Goal: Task Accomplishment & Management: Complete application form

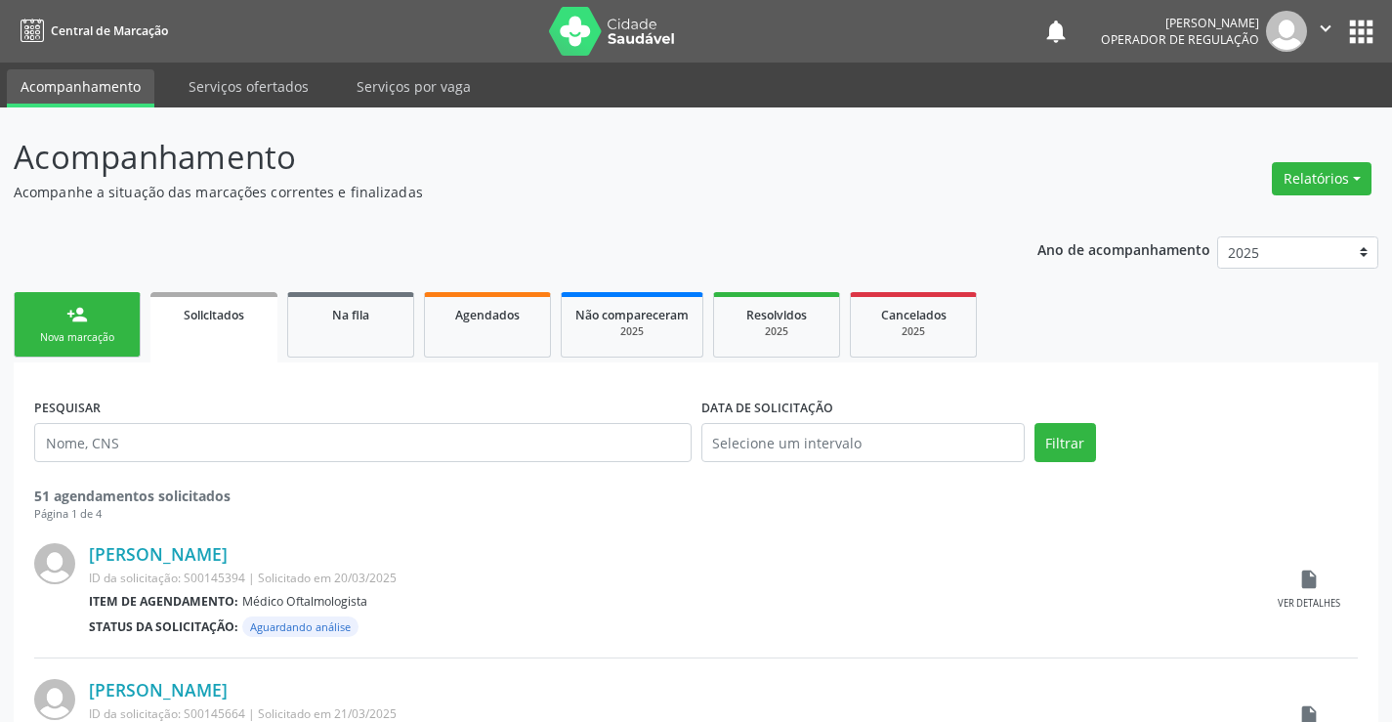
click at [89, 339] on div "Nova marcação" at bounding box center [77, 337] width 98 height 15
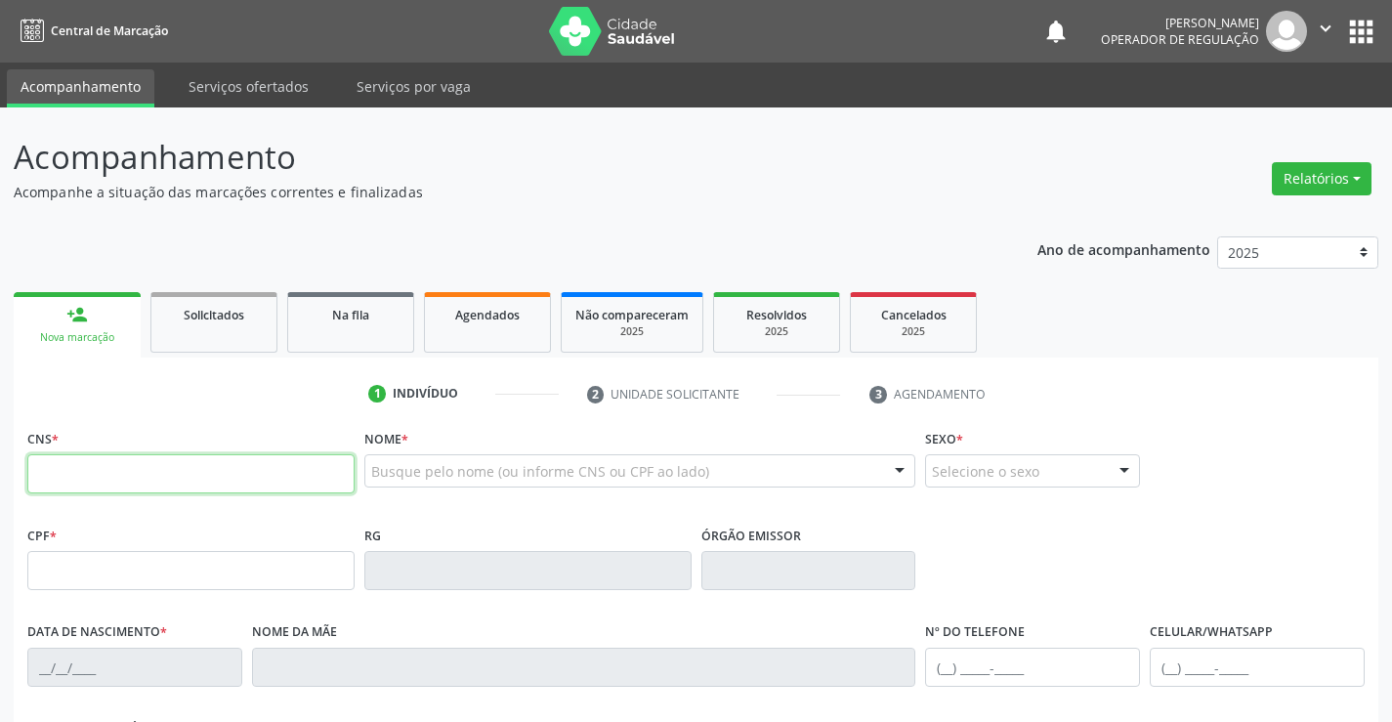
click at [65, 480] on input "text" at bounding box center [190, 473] width 327 height 39
type input "700 6014 7789 6367"
type input "[DATE]"
type input "[PERSON_NAME]"
type input "[PHONE_NUMBER]"
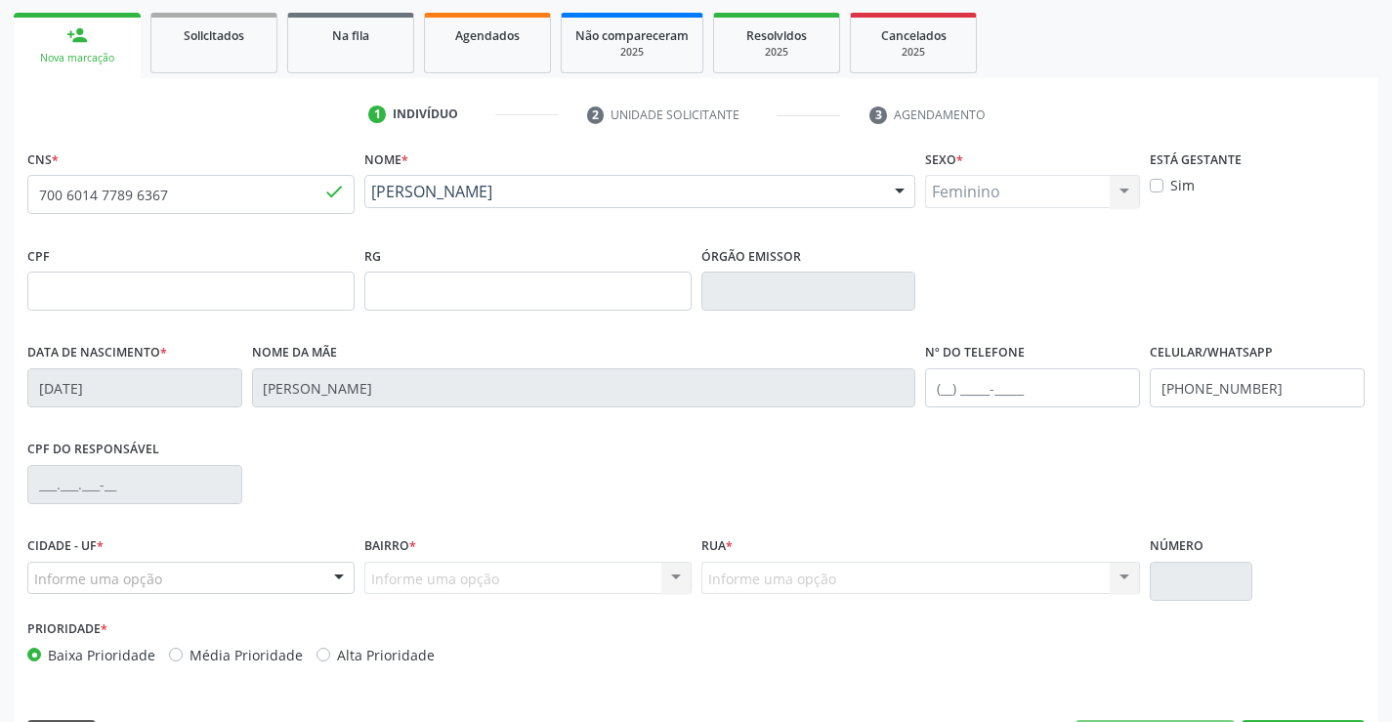
scroll to position [337, 0]
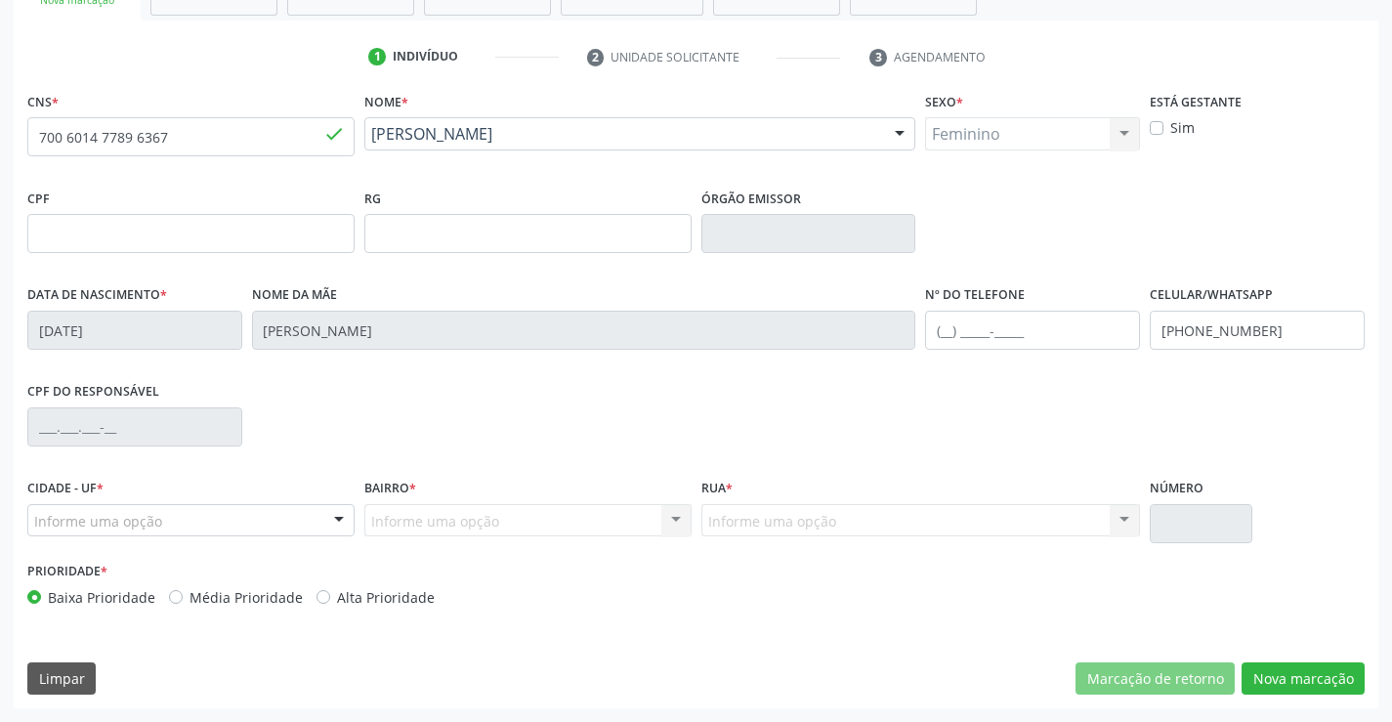
click at [335, 515] on div at bounding box center [338, 521] width 29 height 33
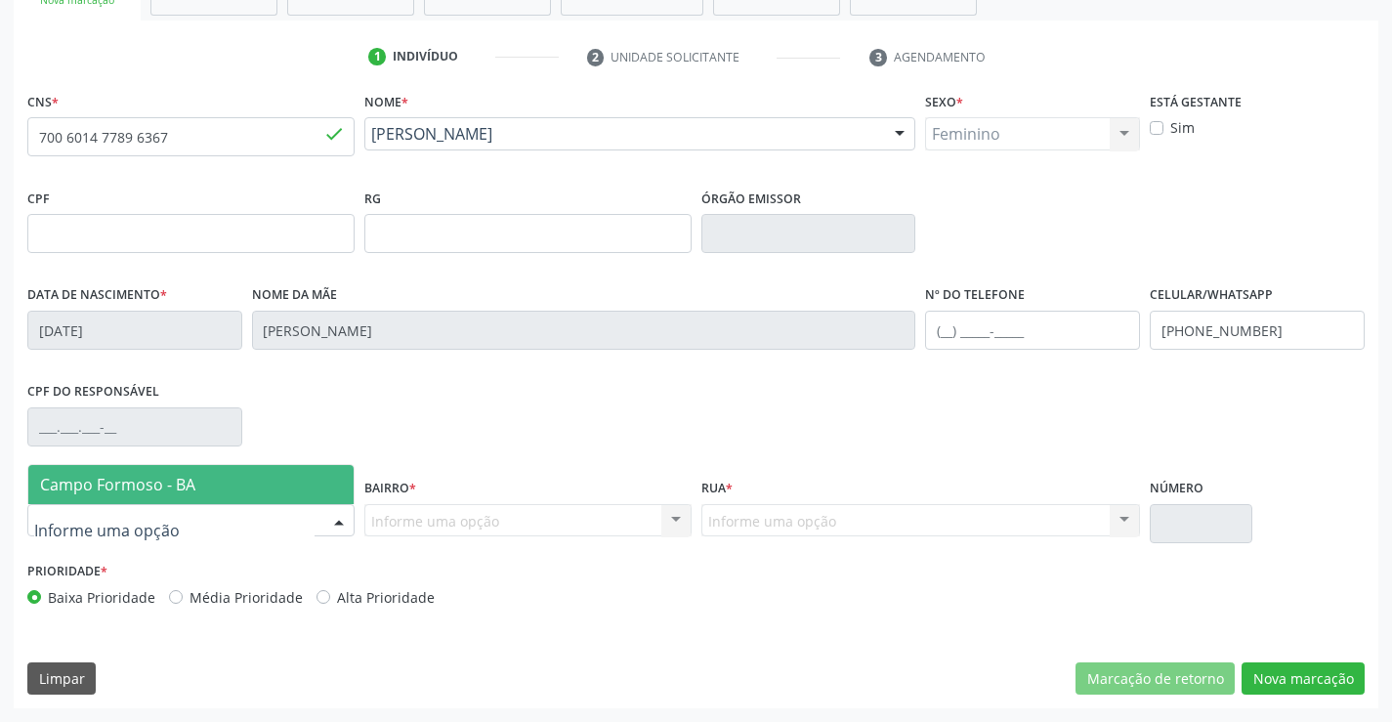
click at [165, 486] on span "Campo Formoso - BA" at bounding box center [117, 484] width 155 height 21
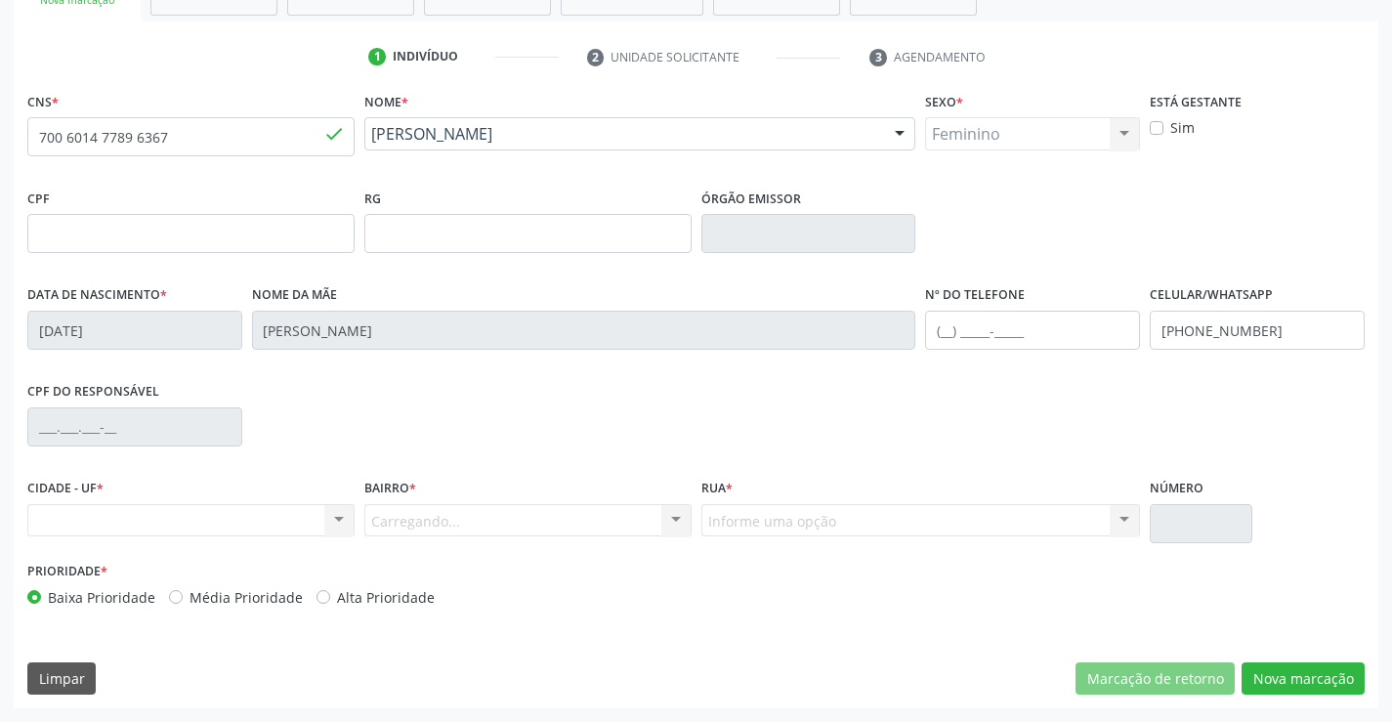
click at [416, 526] on div "Carregando... Nenhum resultado encontrado para: " " Nenhuma opção encontrada. D…" at bounding box center [527, 520] width 327 height 33
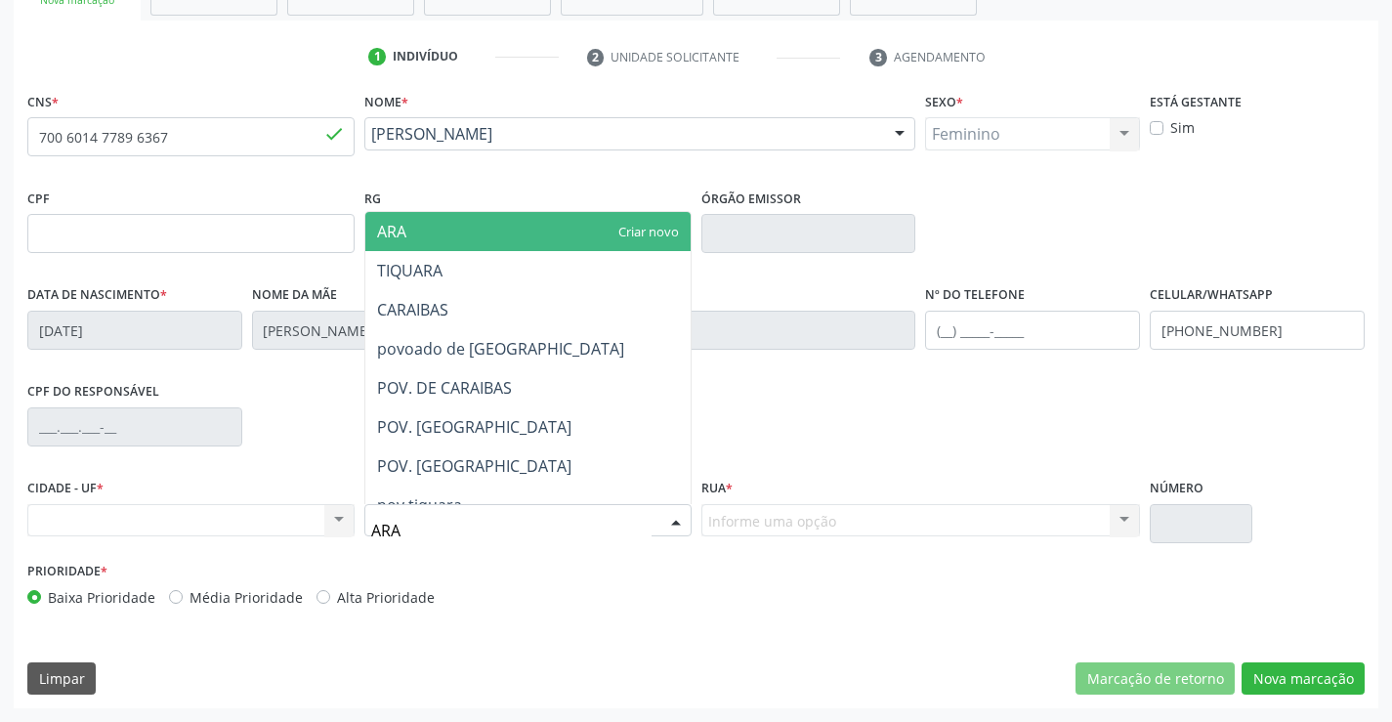
type input "ARAR"
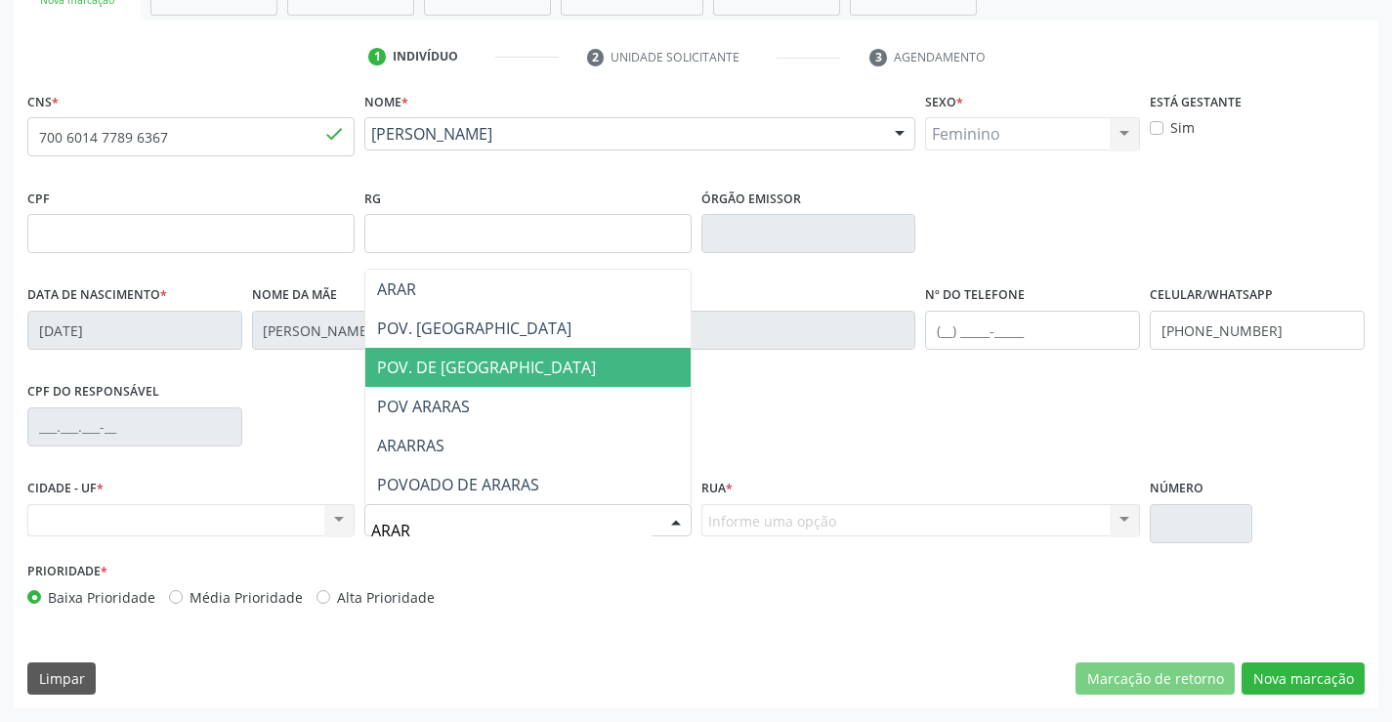
click at [442, 358] on span "POV. DE [GEOGRAPHIC_DATA]" at bounding box center [486, 367] width 219 height 21
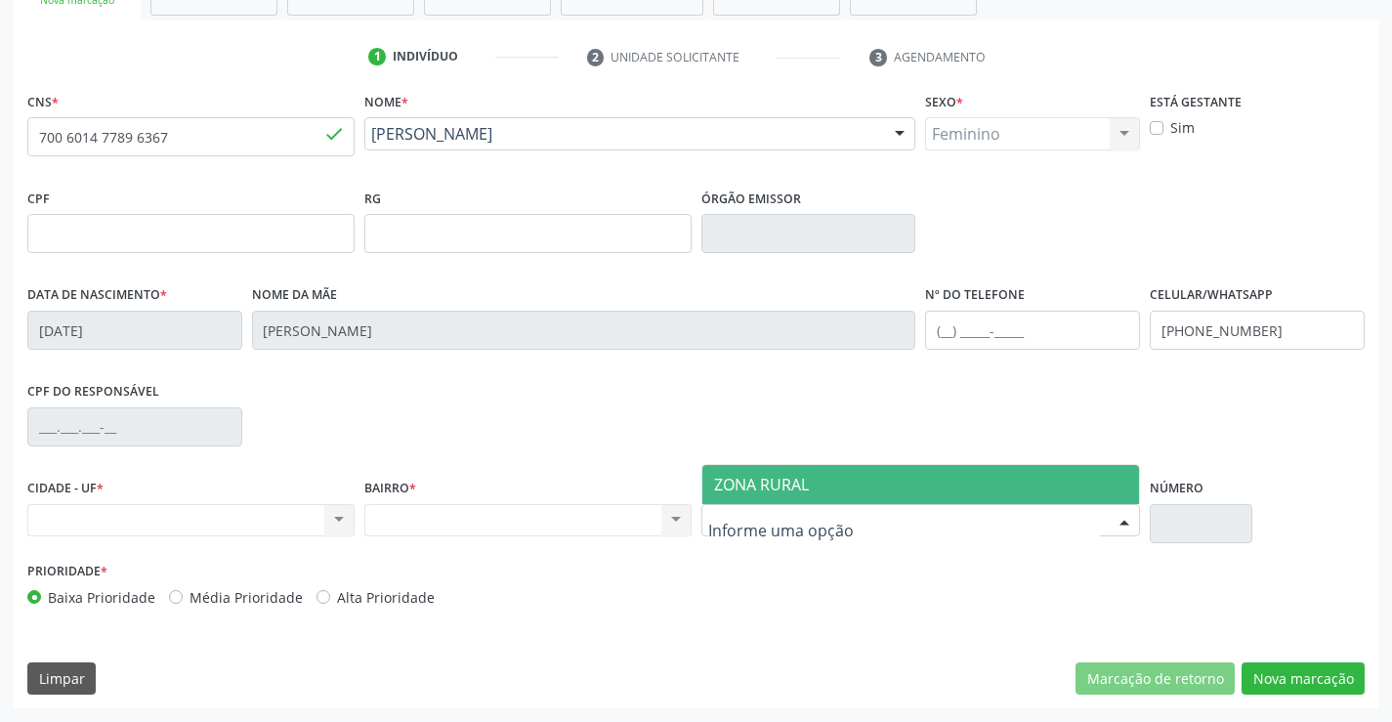
click at [768, 485] on span "ZONA RURAL" at bounding box center [761, 484] width 95 height 21
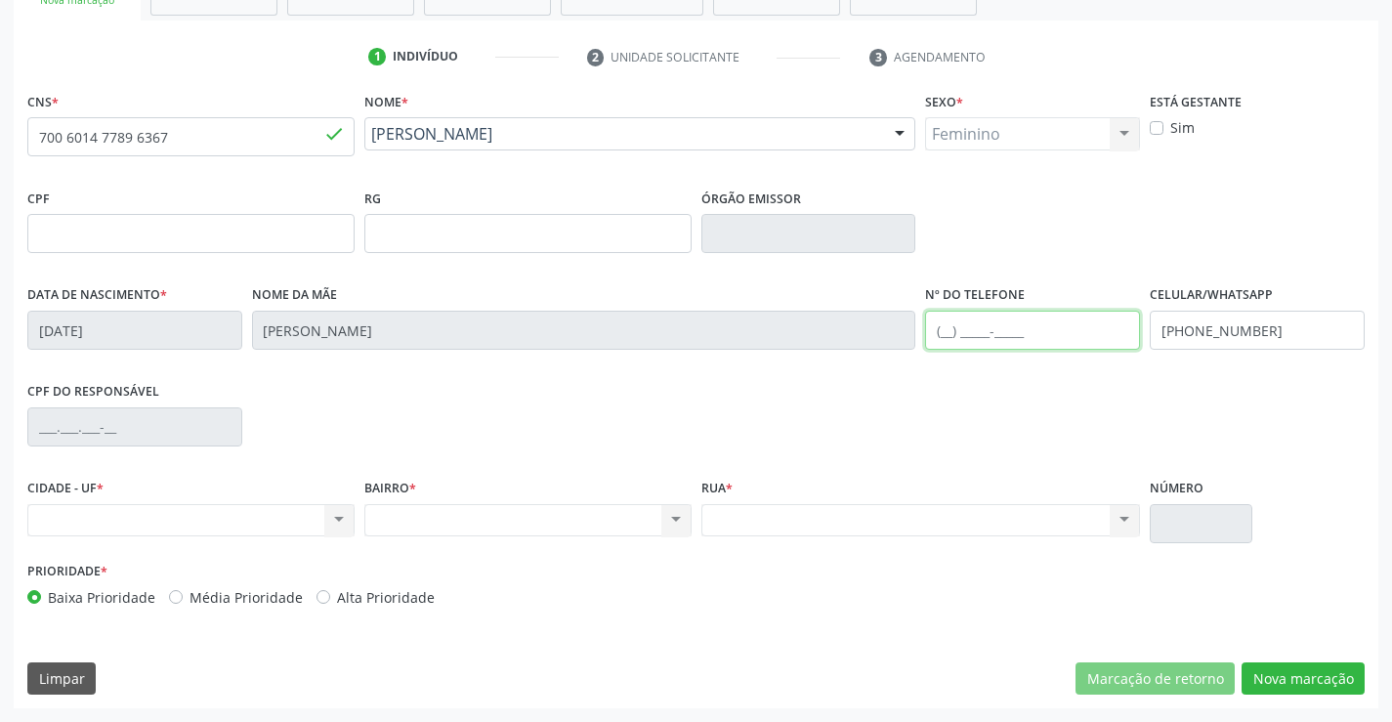
click at [947, 337] on input "text" at bounding box center [1032, 330] width 215 height 39
type input "[PHONE_NUMBER]"
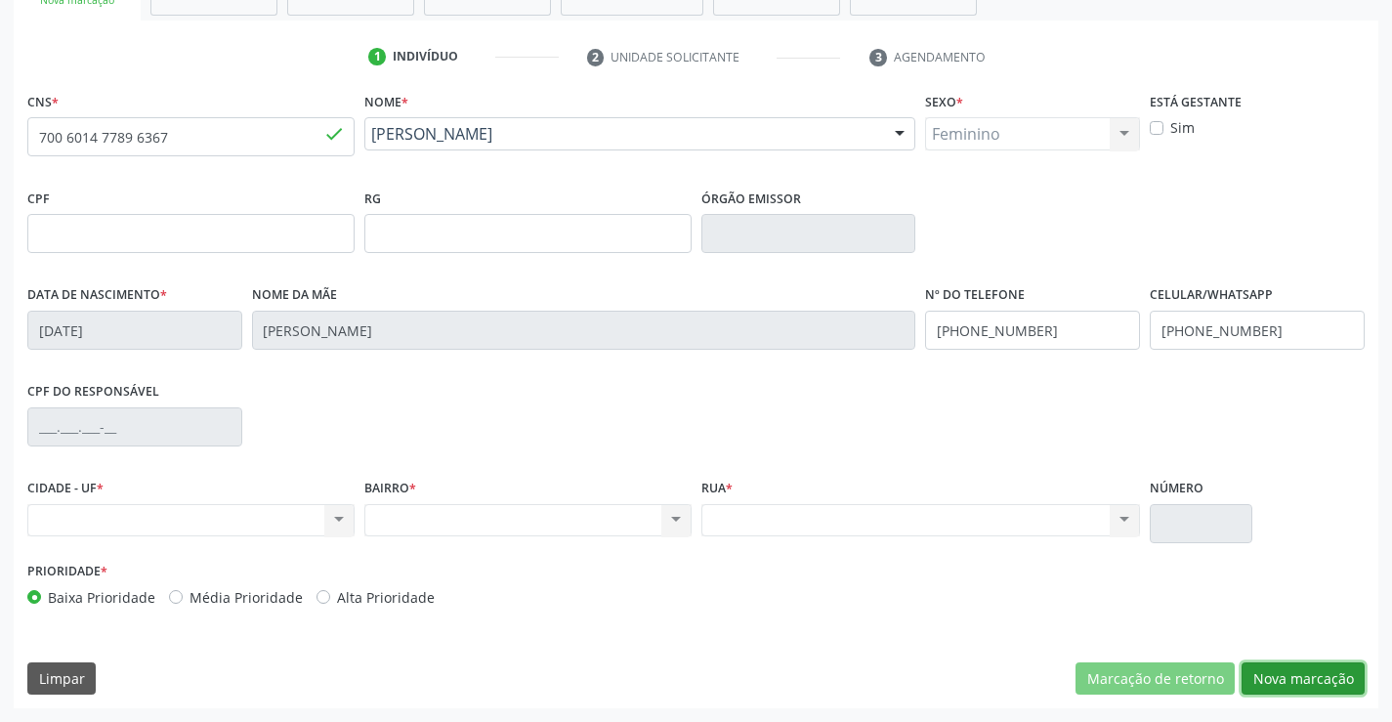
click at [1320, 682] on button "Nova marcação" at bounding box center [1303, 679] width 123 height 33
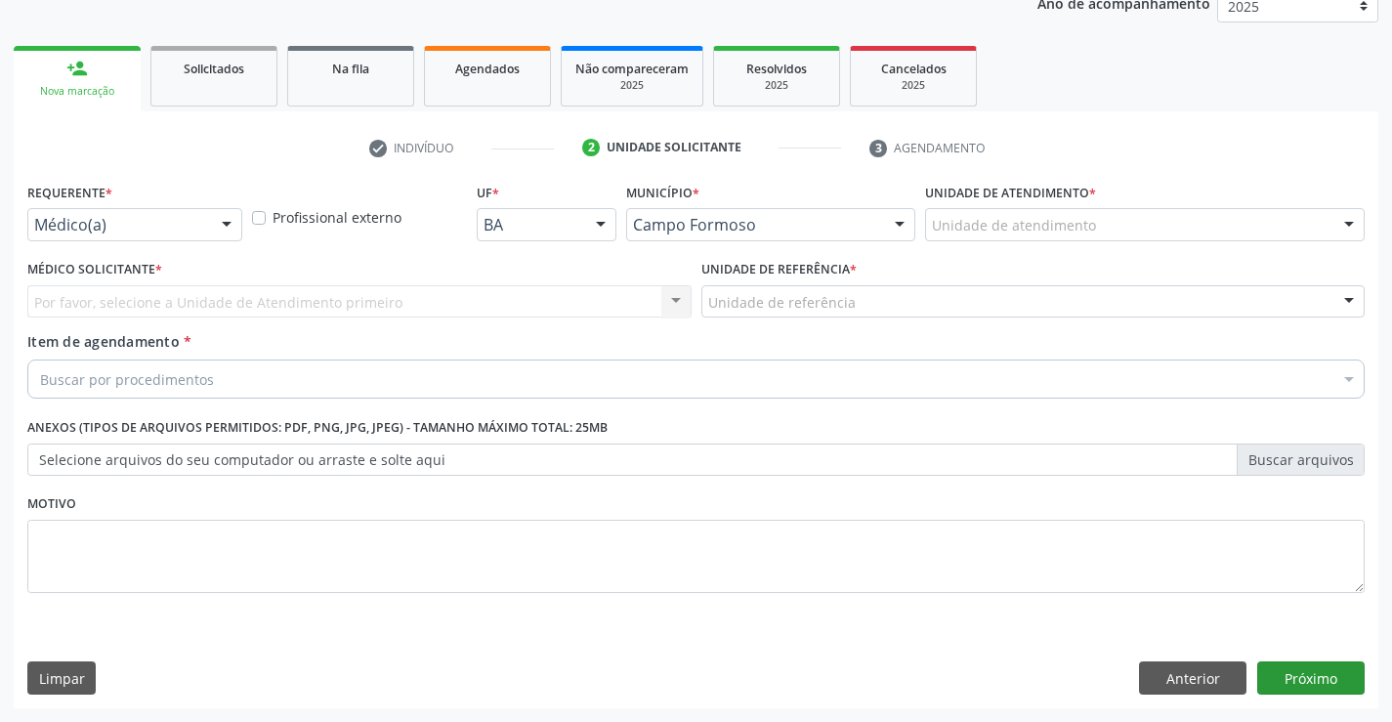
scroll to position [246, 0]
click at [222, 221] on div at bounding box center [226, 225] width 29 height 33
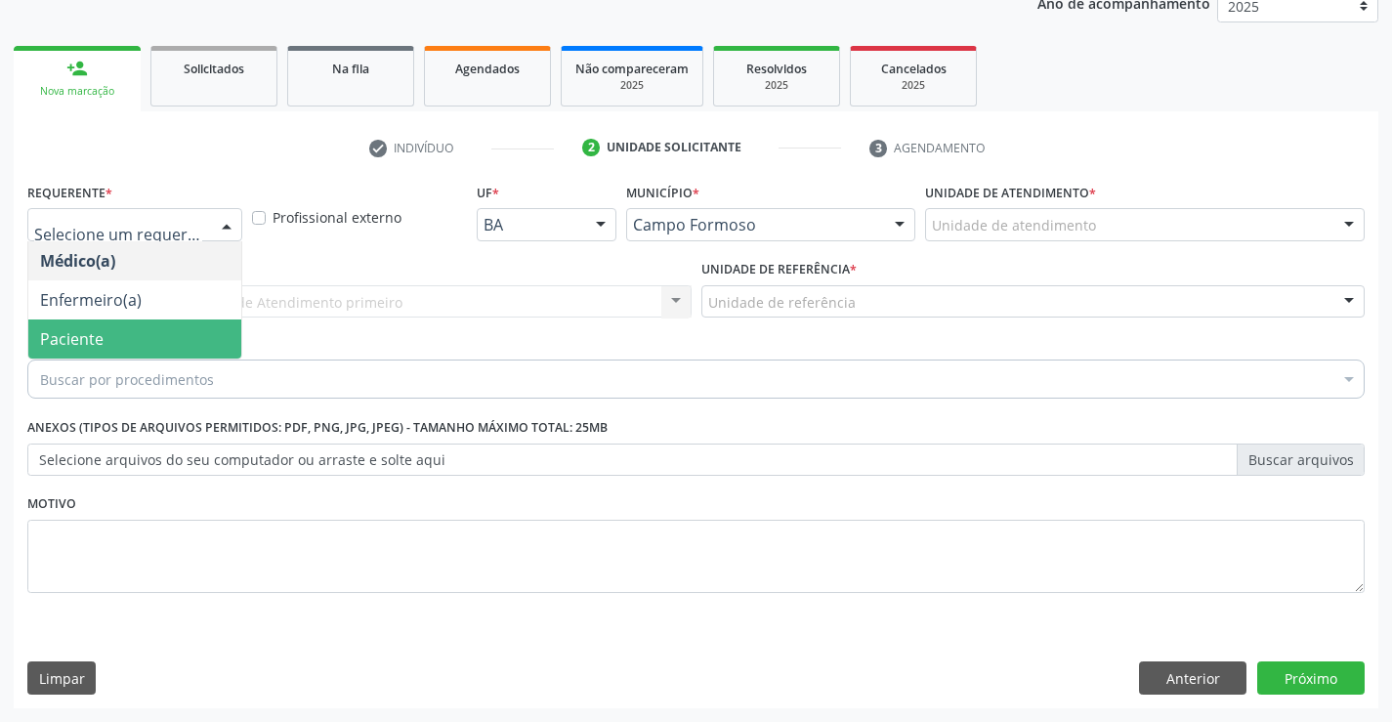
click at [209, 336] on span "Paciente" at bounding box center [134, 339] width 213 height 39
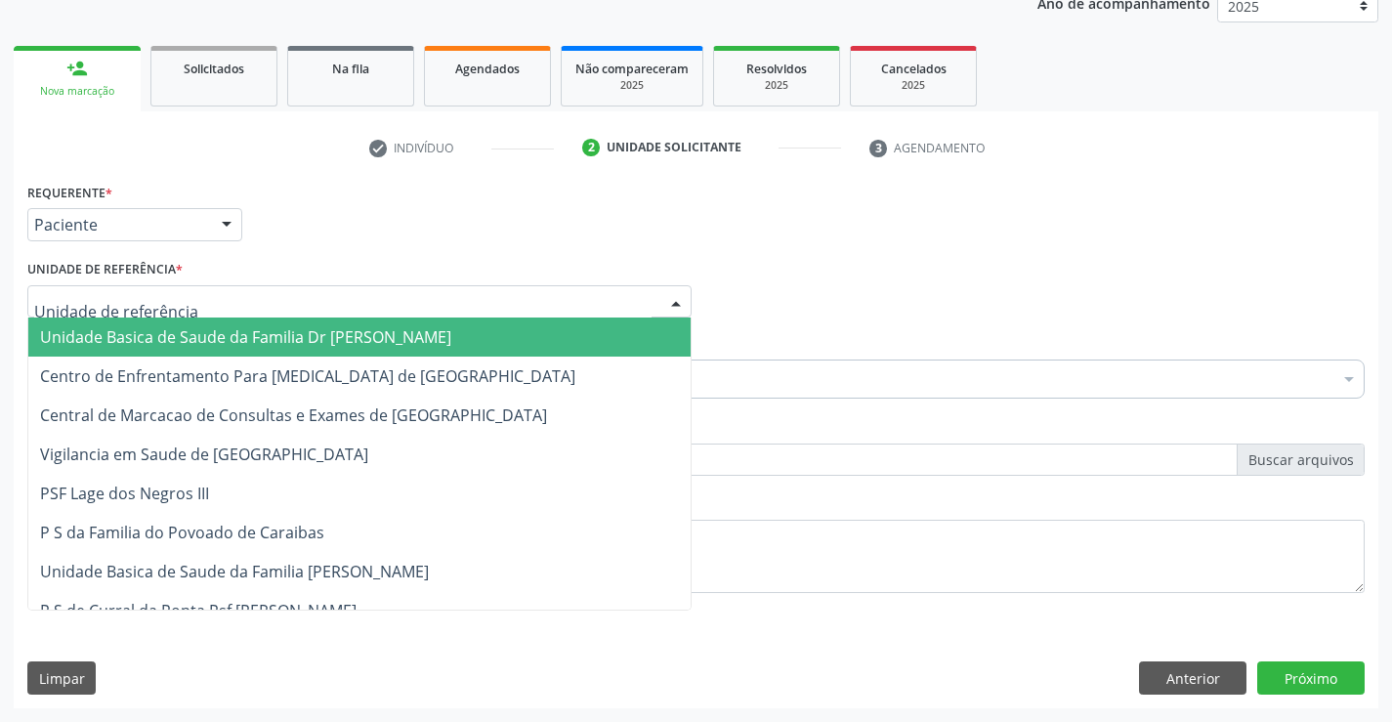
click at [228, 302] on div at bounding box center [359, 301] width 664 height 33
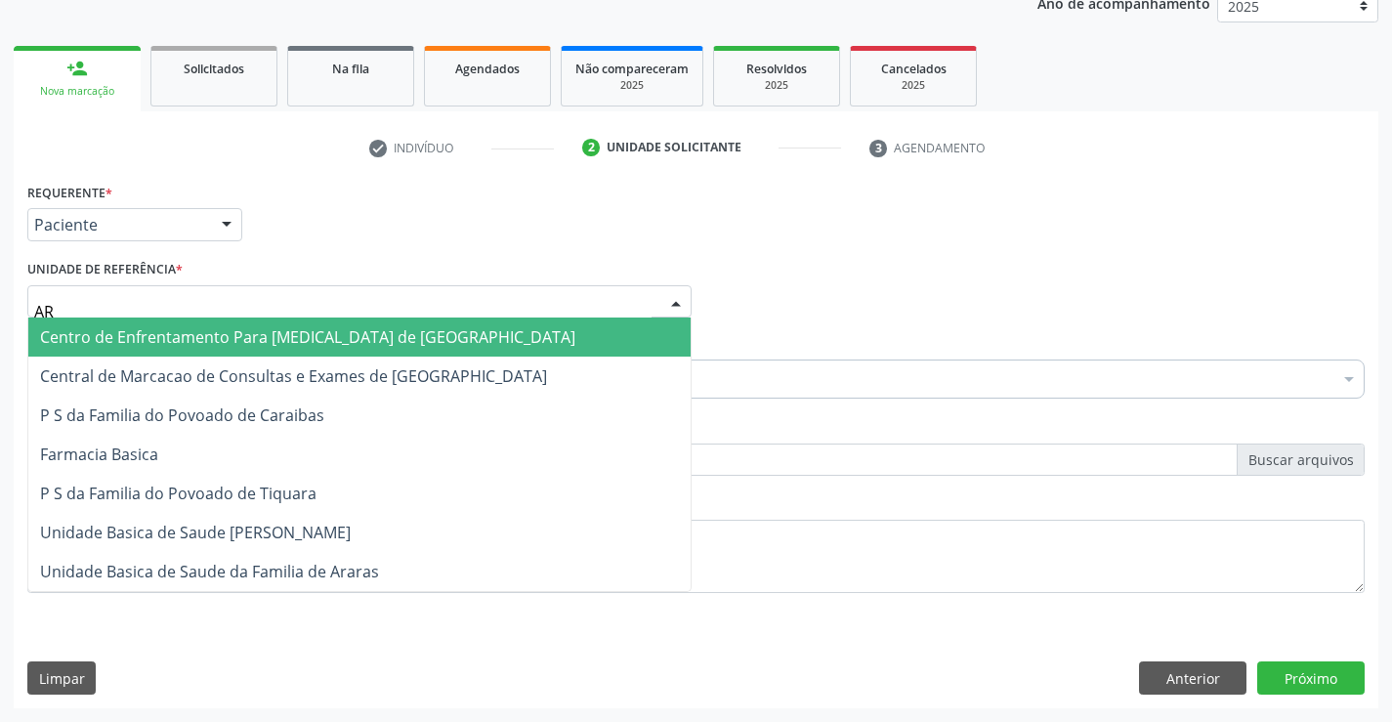
type input "ARA"
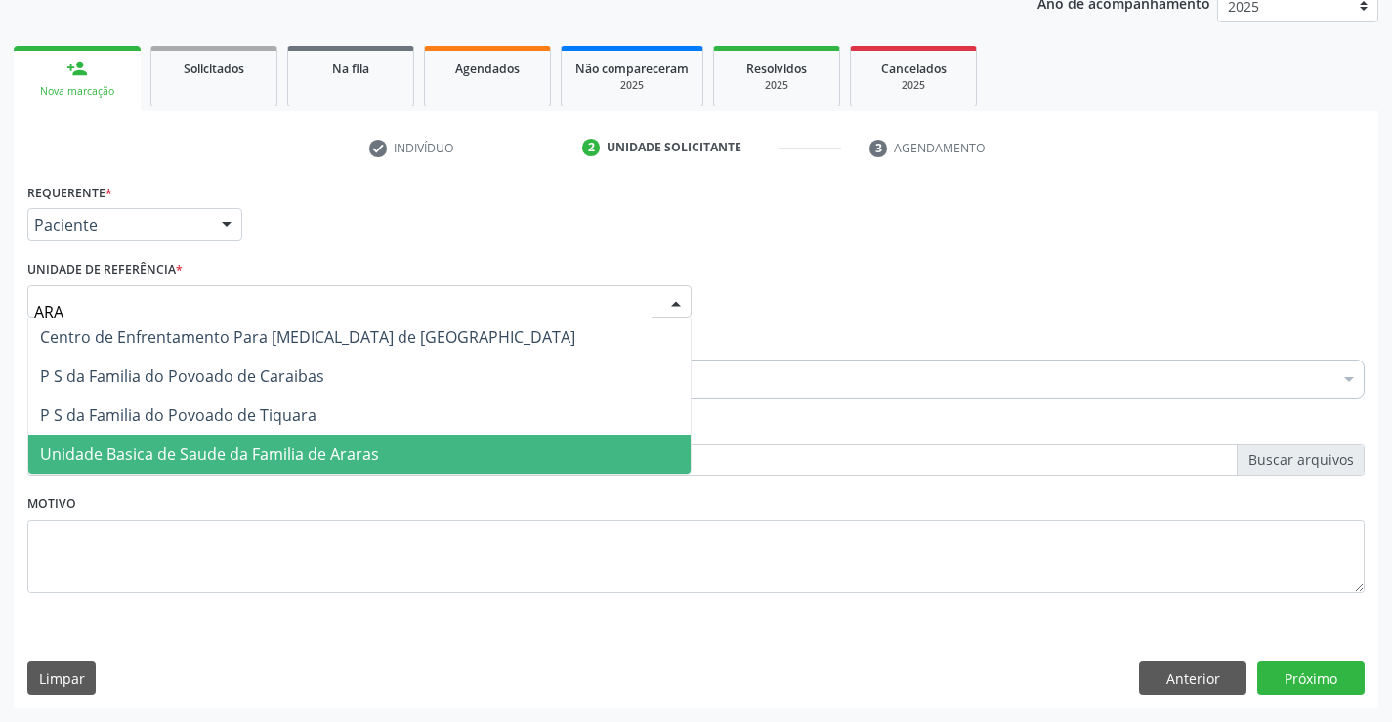
click at [204, 440] on span "Unidade Basica de Saude da Familia de Araras" at bounding box center [359, 454] width 663 height 39
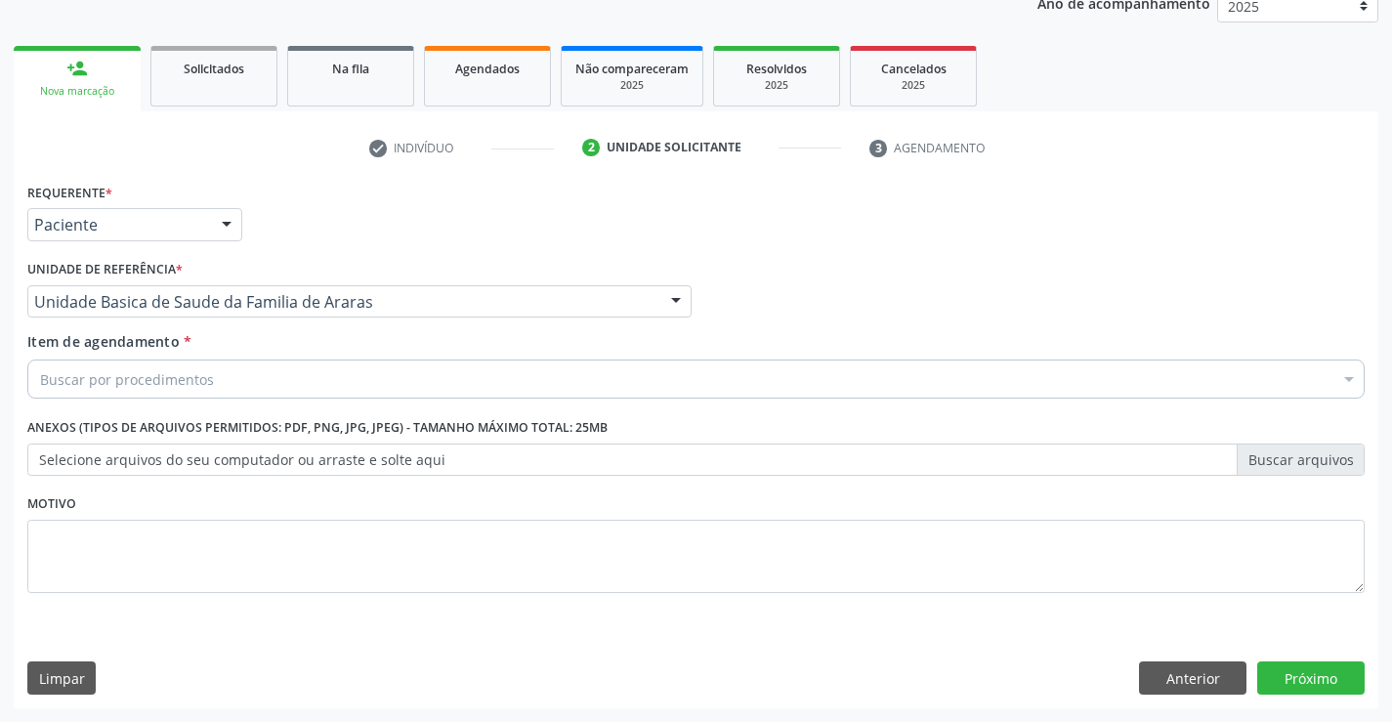
click at [211, 380] on div "Buscar por procedimentos" at bounding box center [696, 379] width 1338 height 39
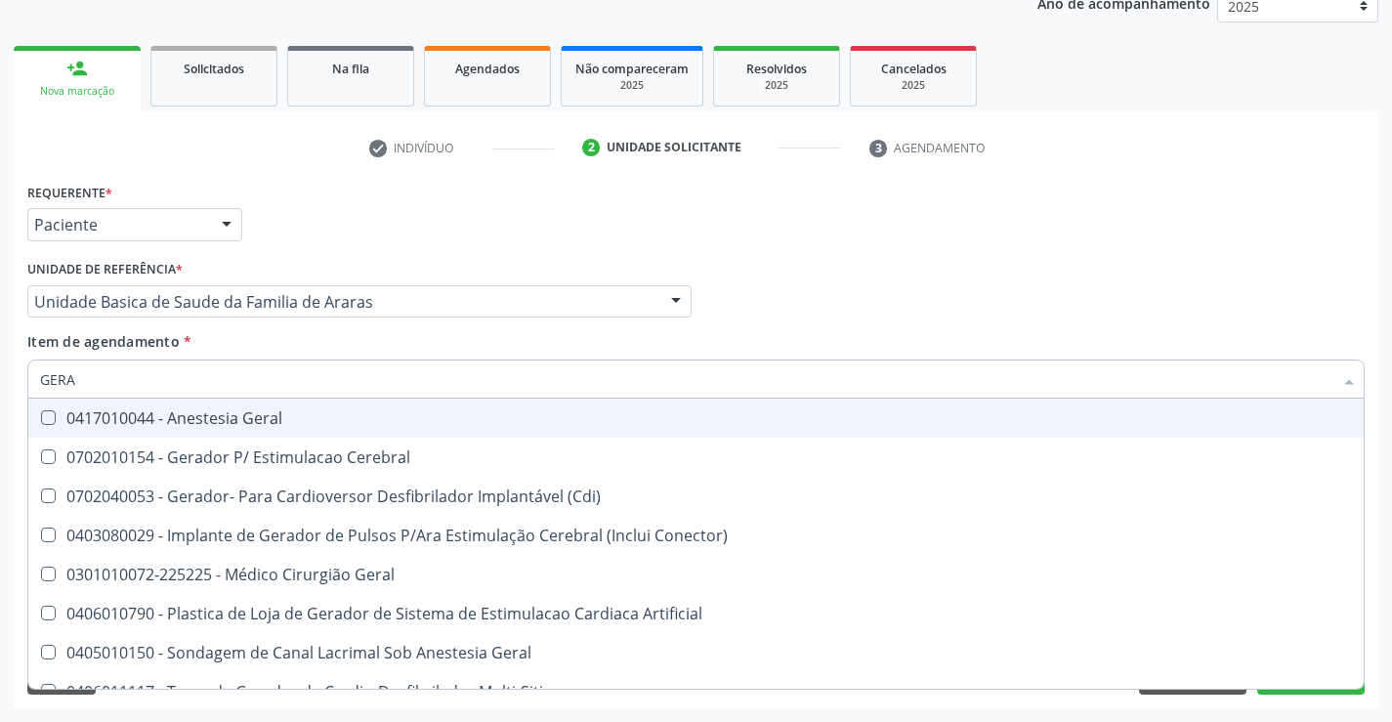
type input "GERAL"
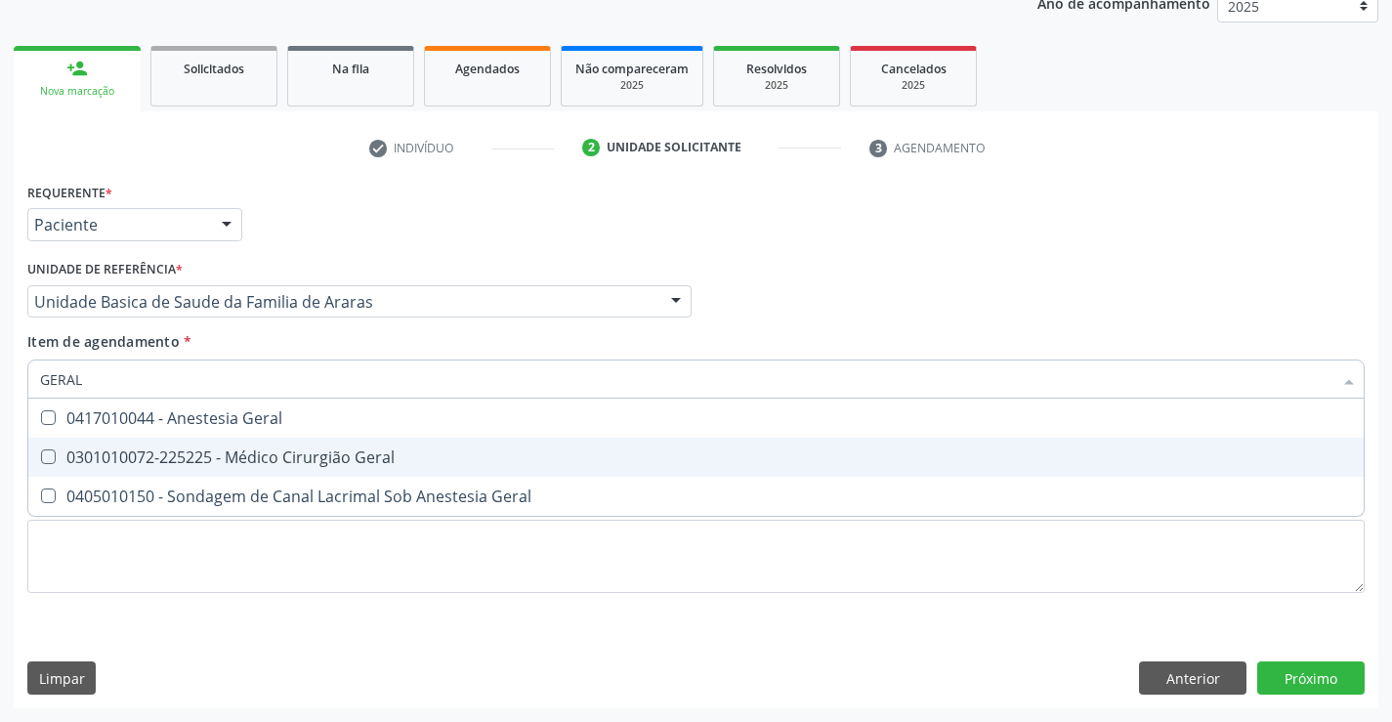
click at [230, 452] on div "0301010072-225225 - Médico Cirurgião Geral" at bounding box center [696, 457] width 1312 height 16
checkbox Geral "true"
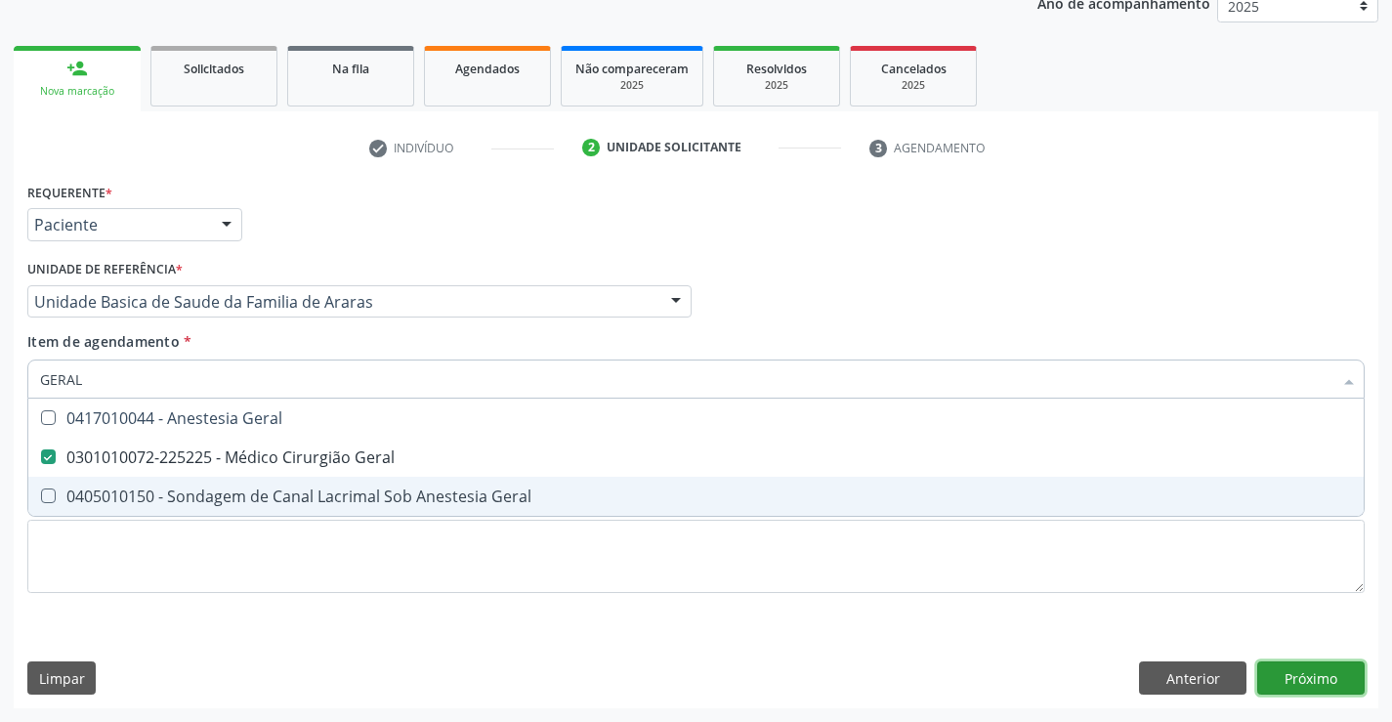
click at [1280, 668] on div "Requerente * Paciente Médico(a) Enfermeiro(a) Paciente Nenhum resultado encontr…" at bounding box center [696, 443] width 1365 height 531
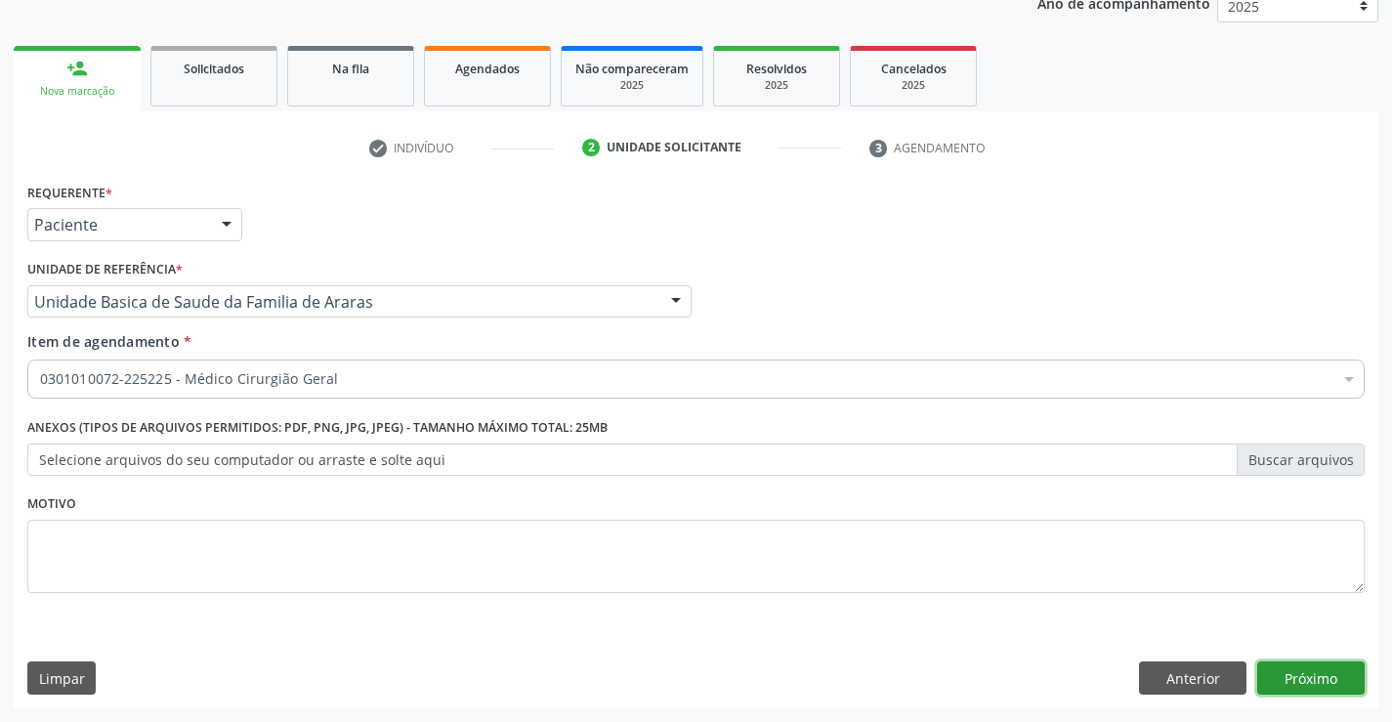
click at [1338, 679] on button "Próximo" at bounding box center [1311, 678] width 107 height 33
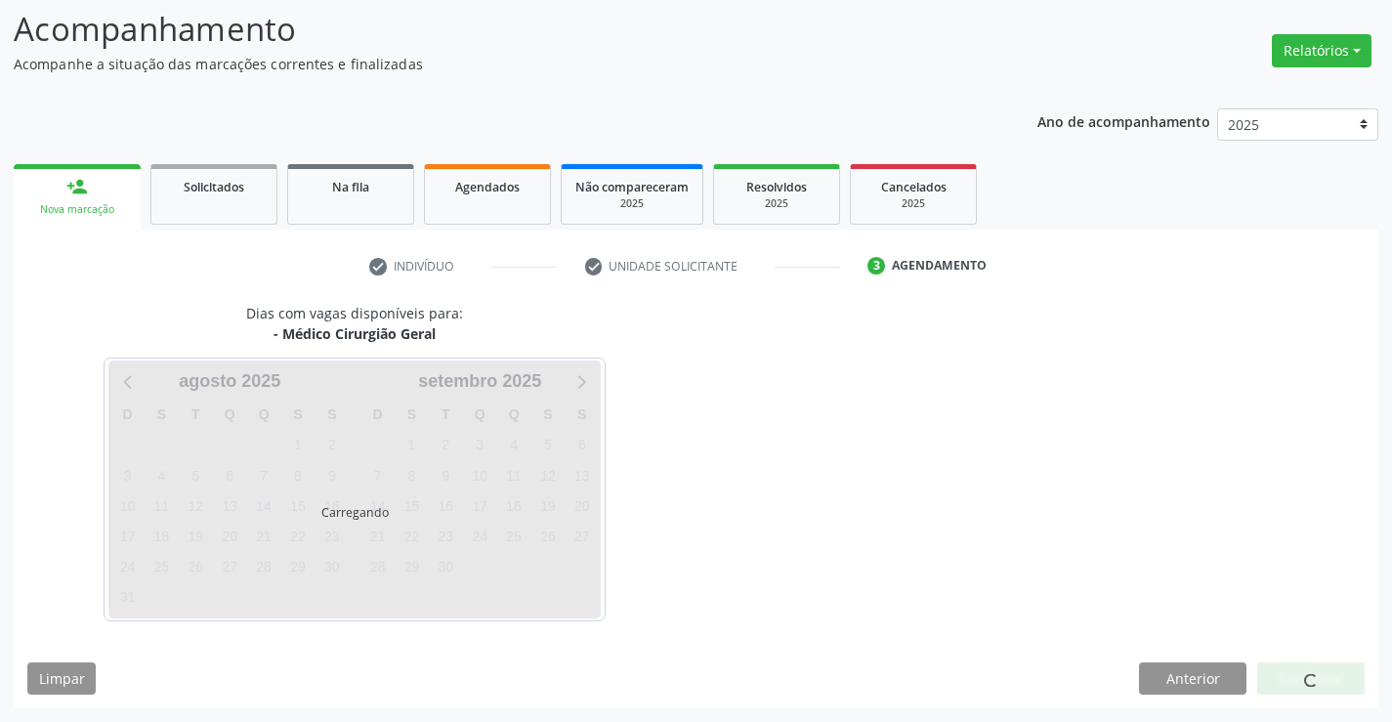
scroll to position [128, 0]
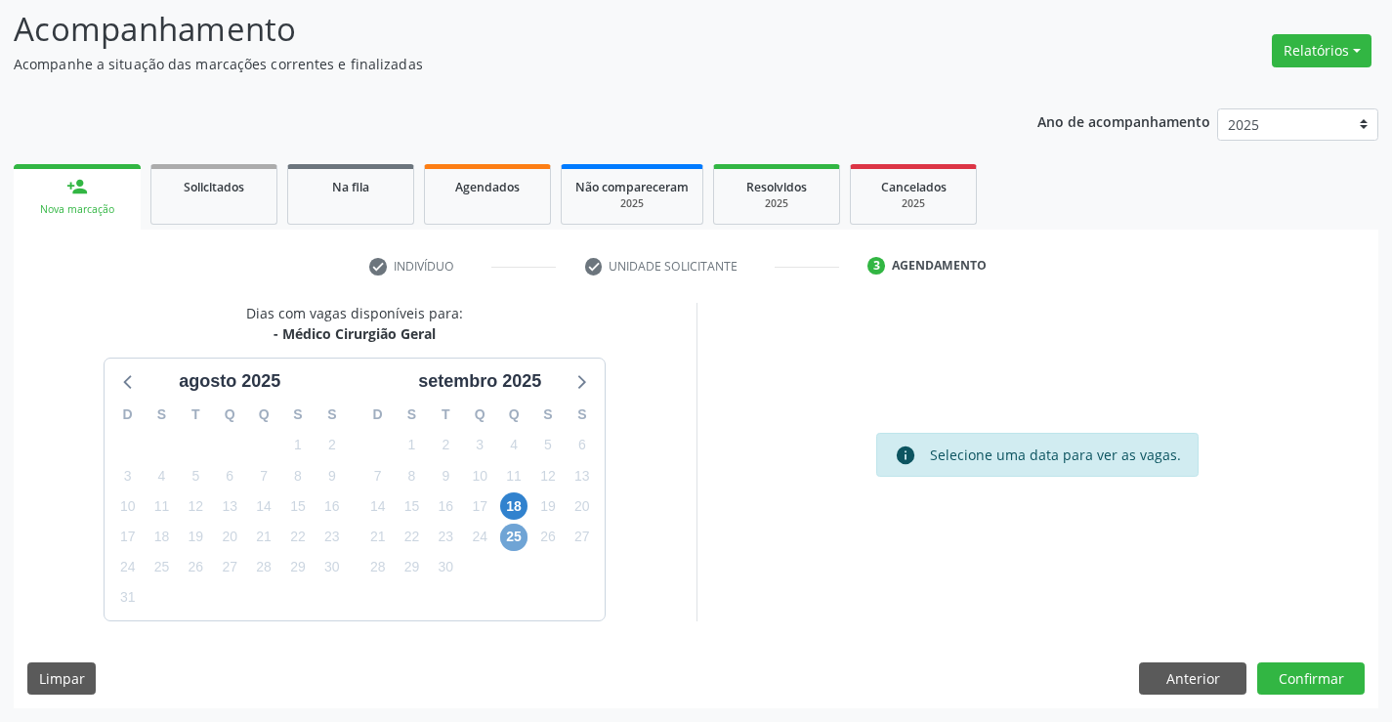
click at [514, 536] on span "25" at bounding box center [513, 537] width 27 height 27
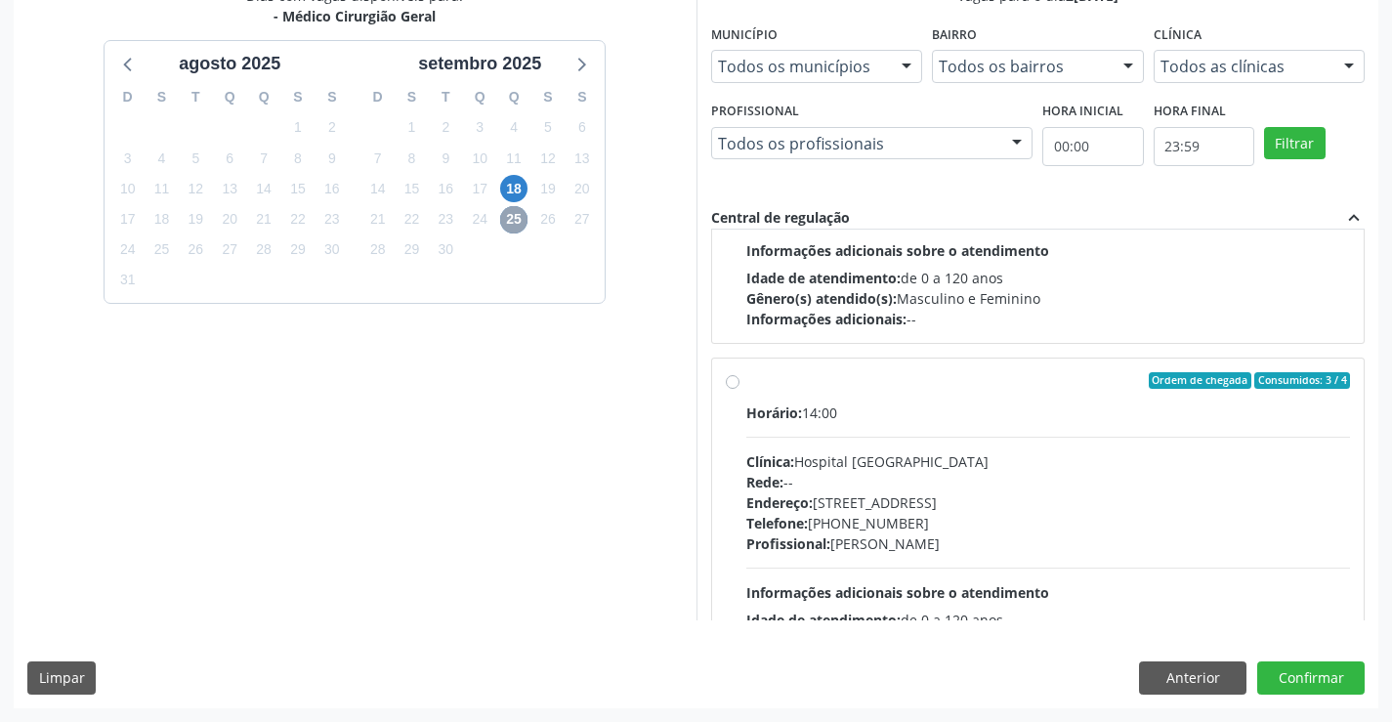
scroll to position [308, 0]
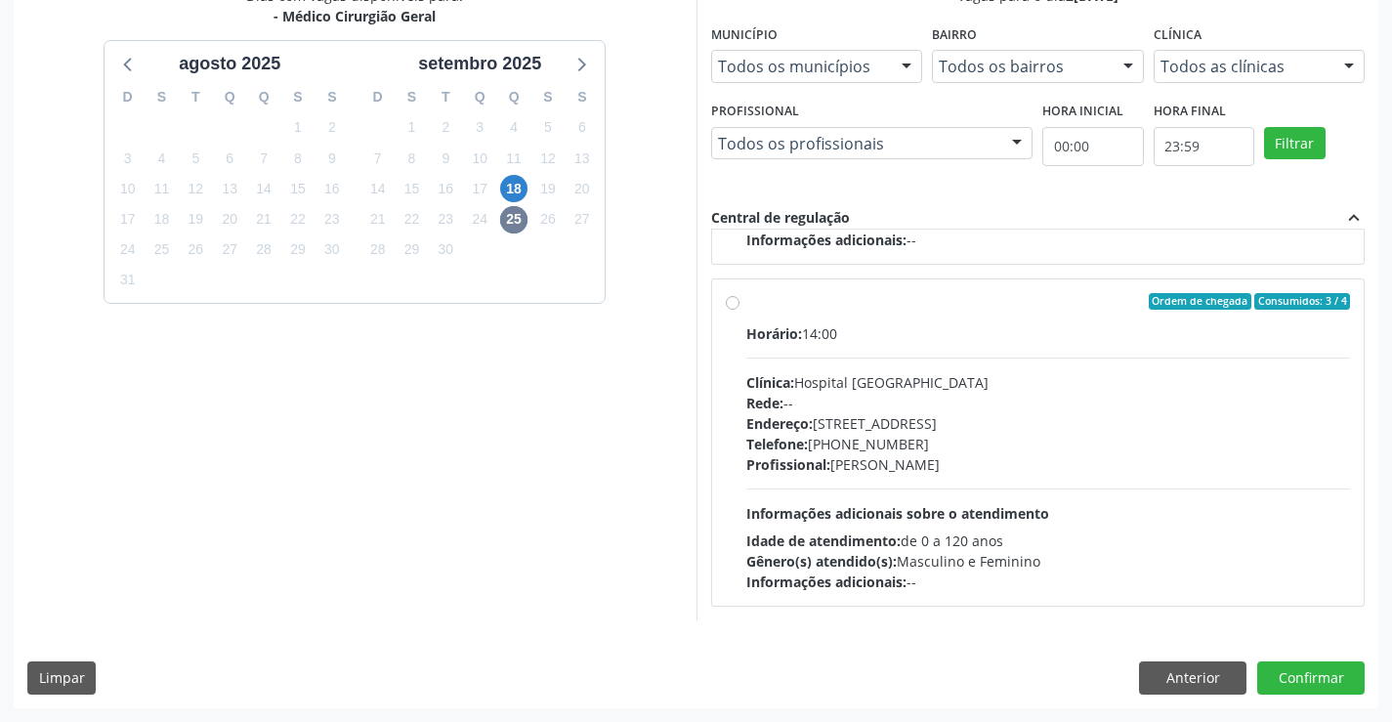
click at [724, 300] on div "Ordem de chegada Consumidos: 3 / 4 Horário: 14:00 Clínica: Hospital [GEOGRAPHIC…" at bounding box center [1038, 442] width 653 height 327
radio input "true"
click at [1302, 676] on button "Confirmar" at bounding box center [1311, 678] width 107 height 33
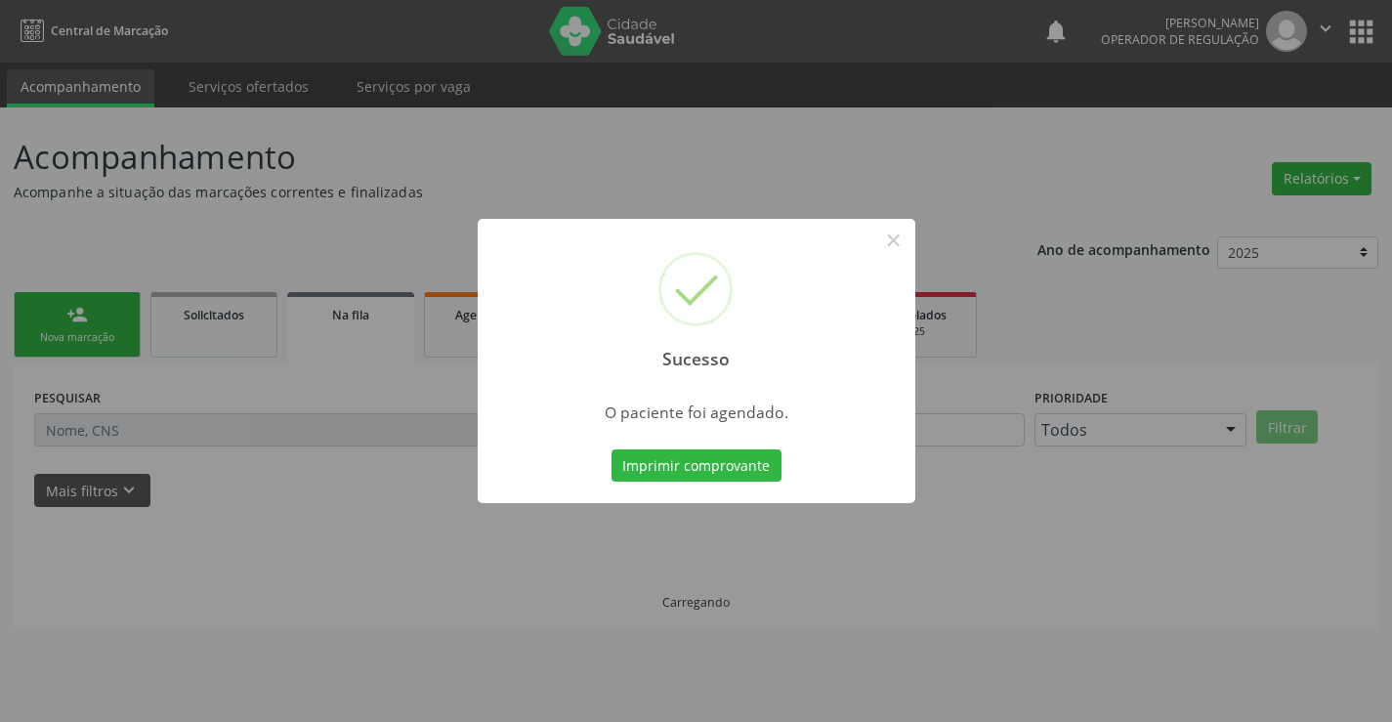
scroll to position [0, 0]
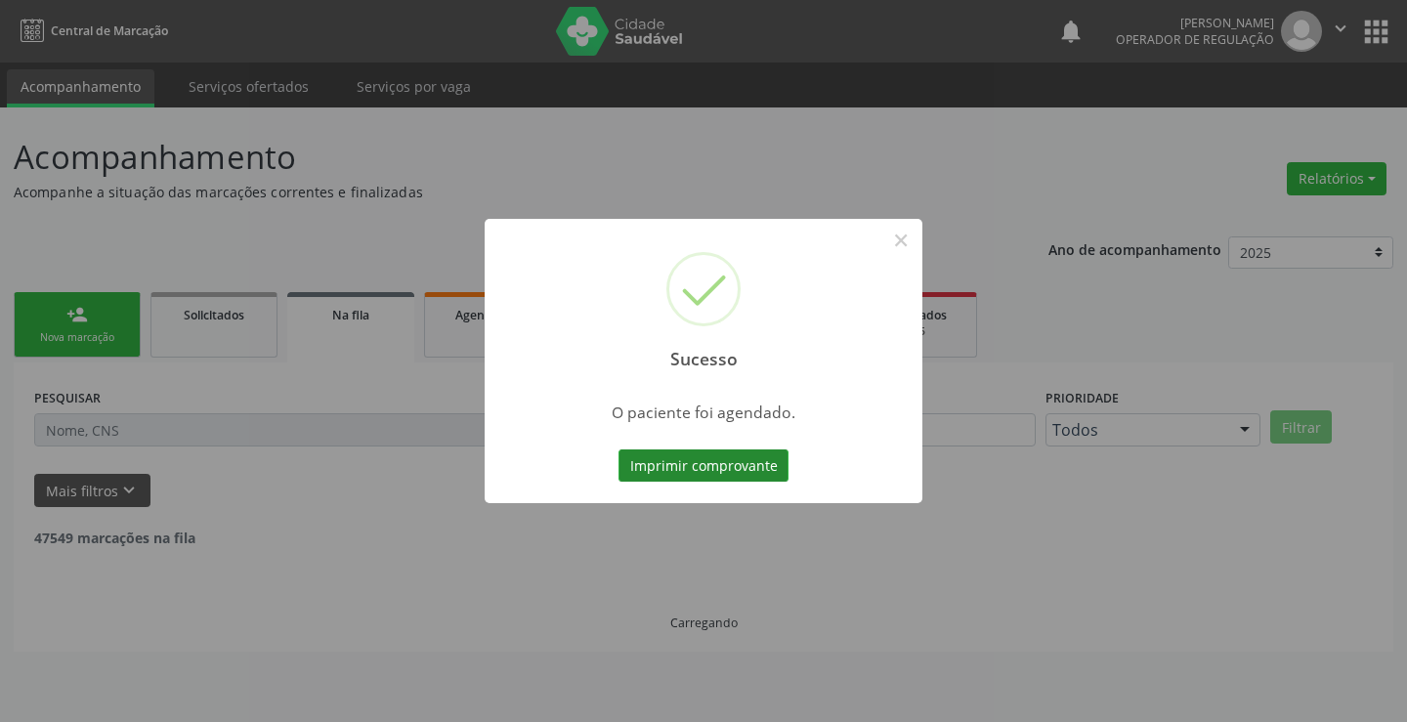
click at [680, 463] on button "Imprimir comprovante" at bounding box center [704, 465] width 170 height 33
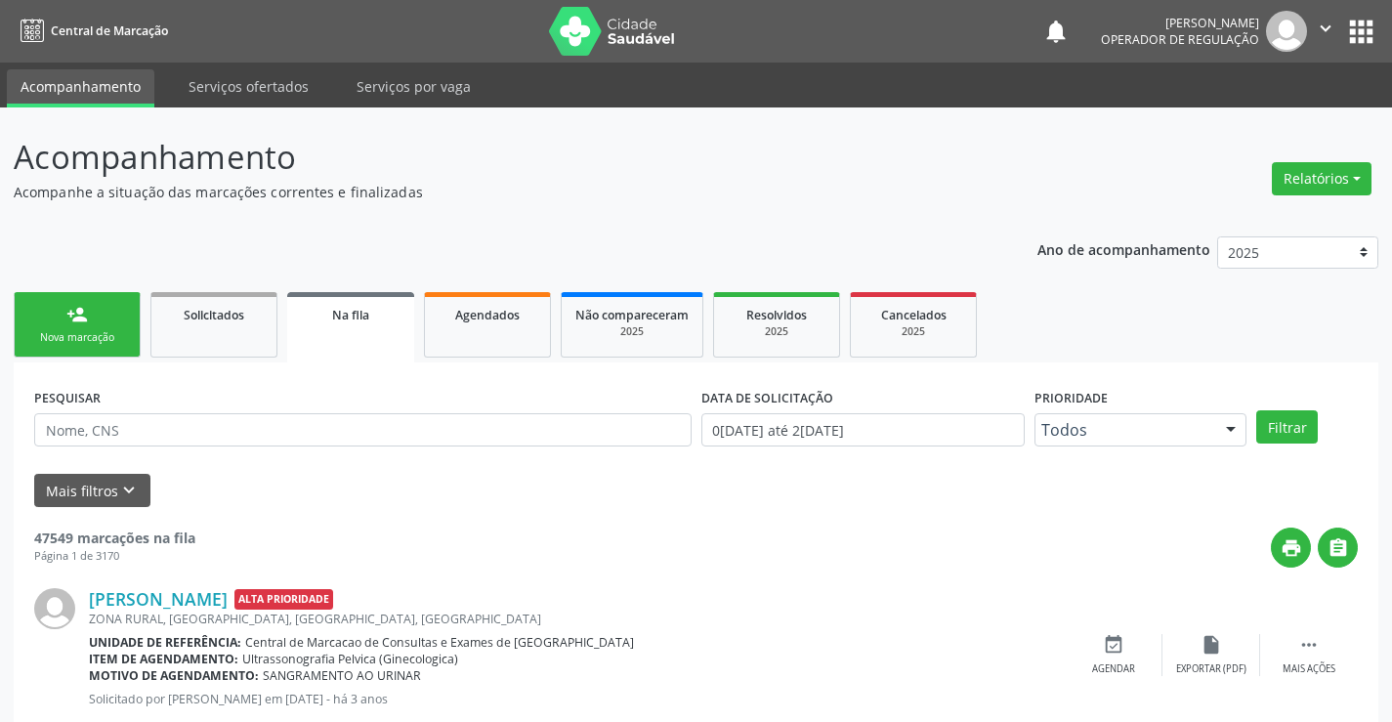
click at [1328, 27] on icon "" at bounding box center [1325, 28] width 21 height 21
click at [1263, 119] on link "Sair" at bounding box center [1276, 119] width 135 height 27
